Goal: Transaction & Acquisition: Purchase product/service

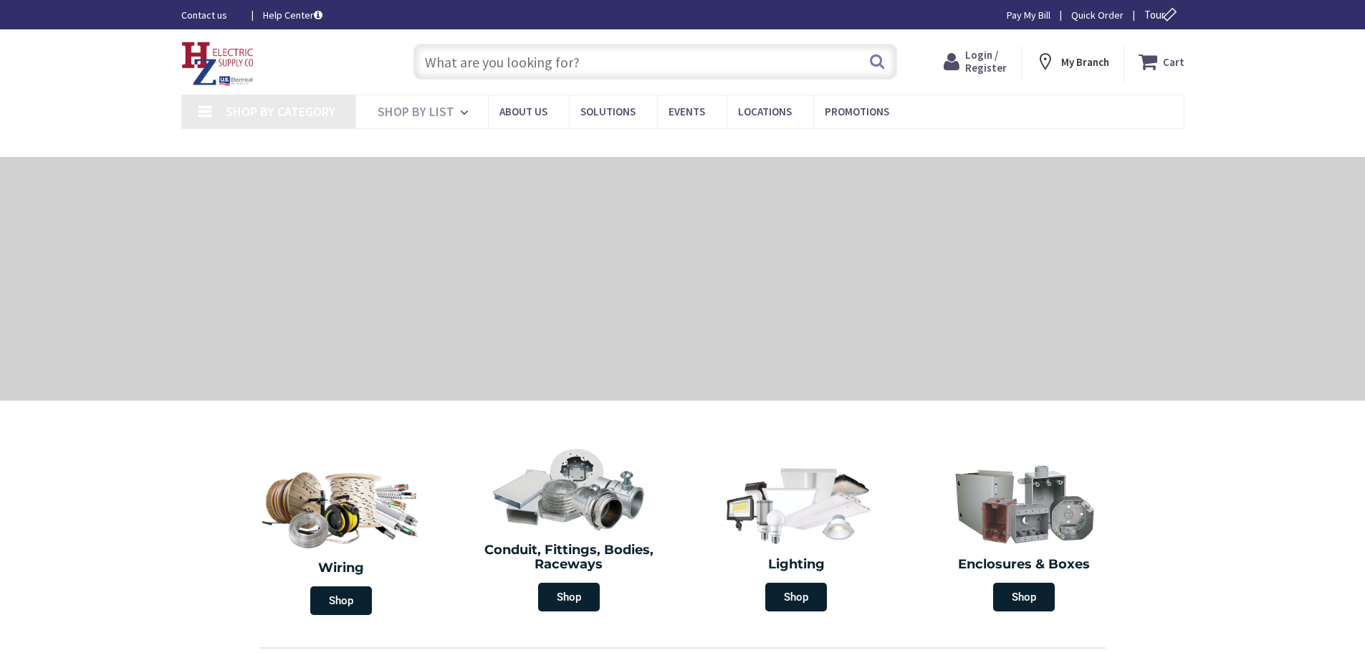
drag, startPoint x: 0, startPoint y: 0, endPoint x: 501, endPoint y: 64, distance: 505.6
click at [501, 64] on input "text" at bounding box center [655, 62] width 484 height 36
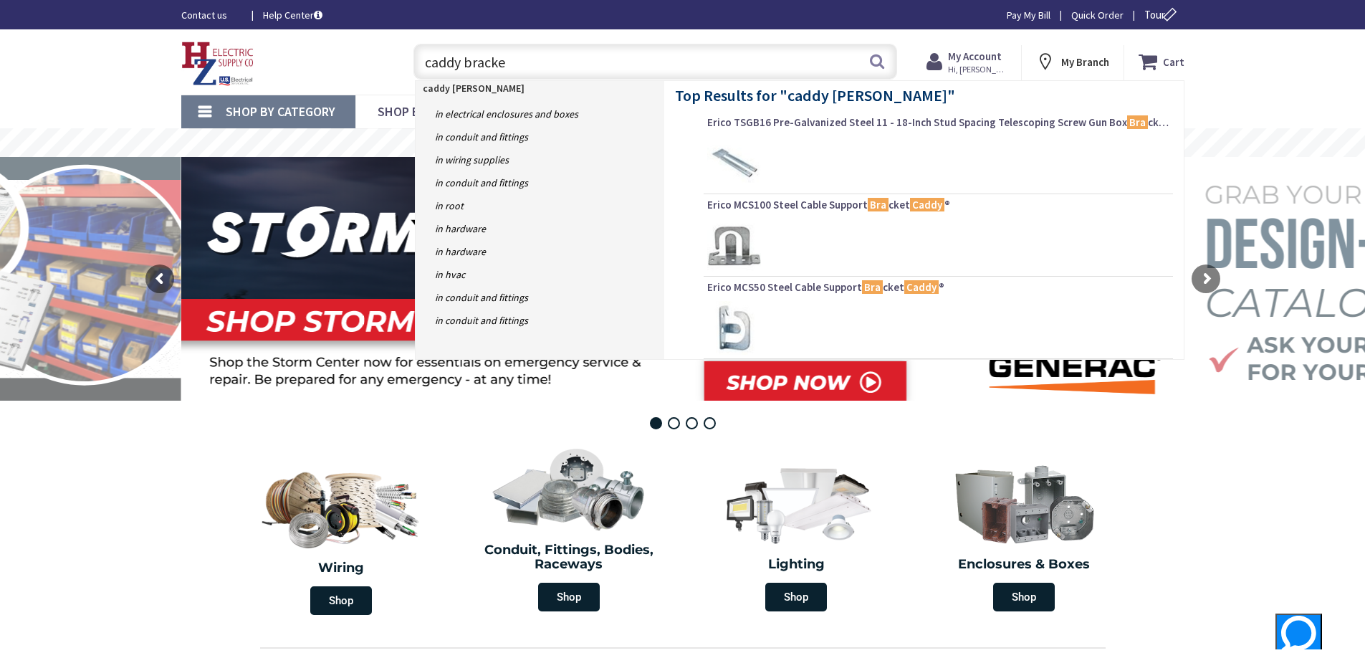
type input "caddy bracket"
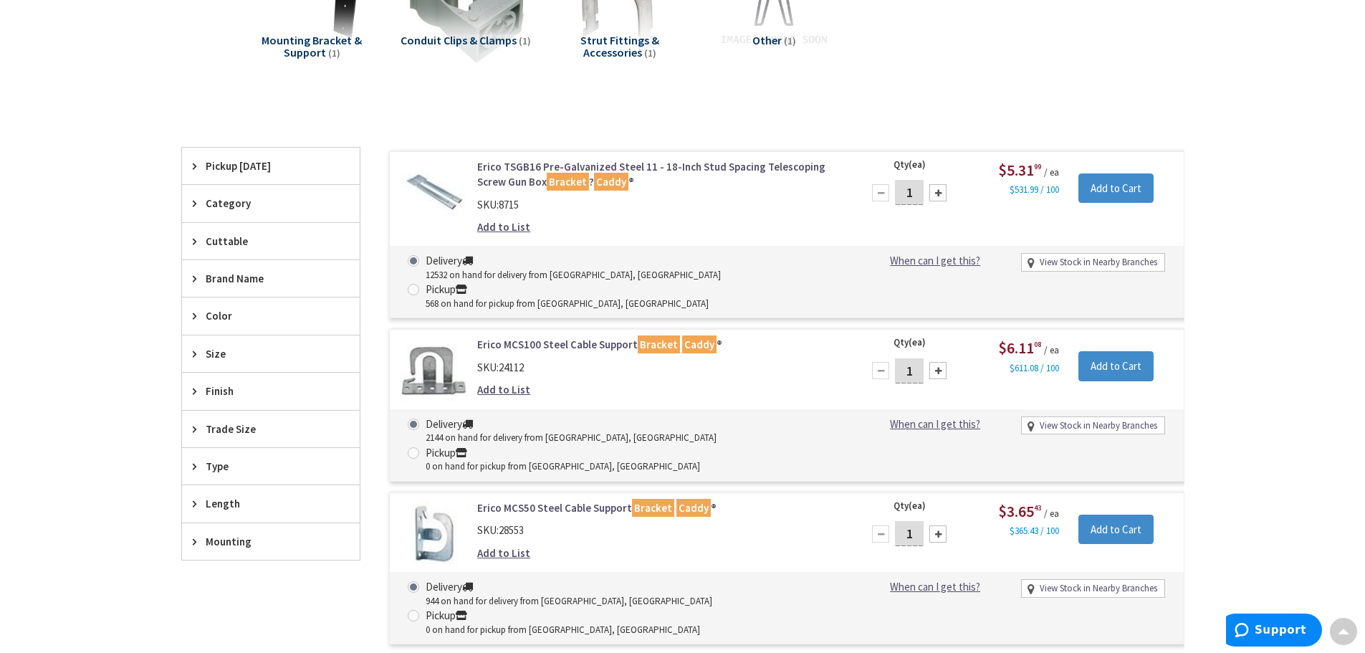
scroll to position [360, 0]
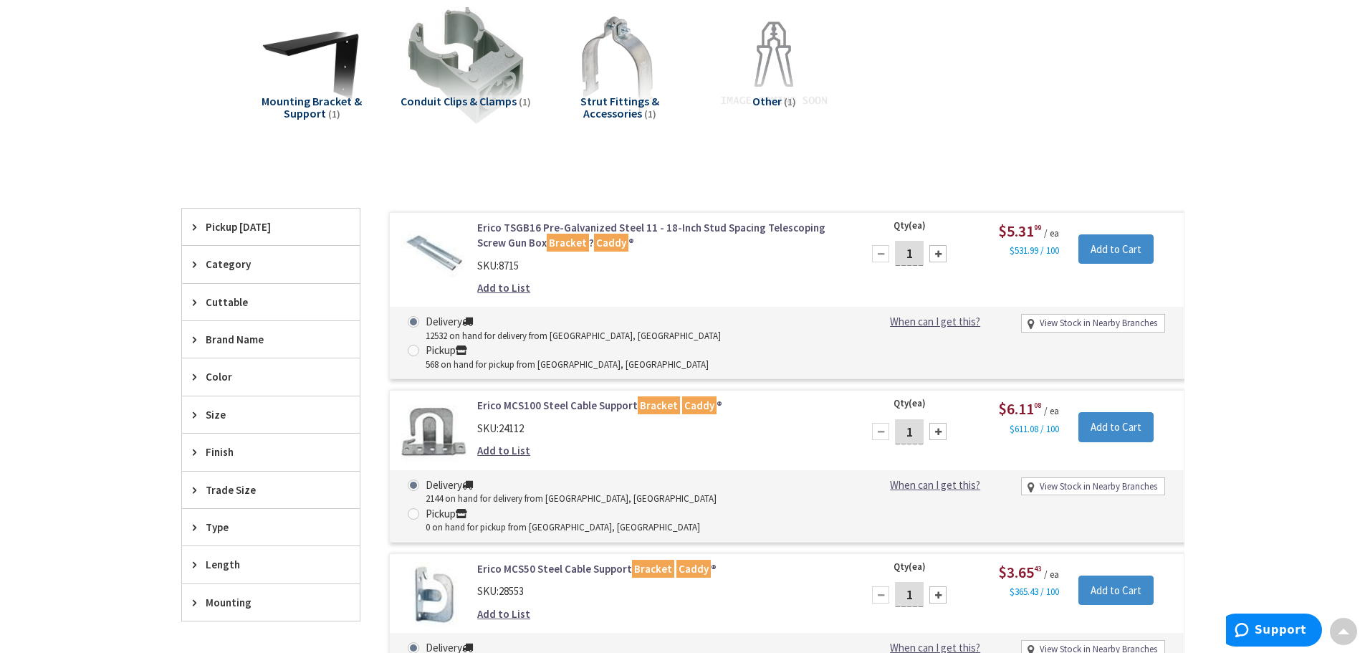
click at [423, 247] on img at bounding box center [433, 253] width 67 height 67
